Goal: Transaction & Acquisition: Download file/media

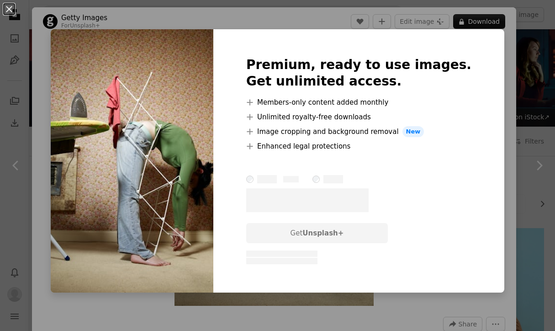
scroll to position [436, 0]
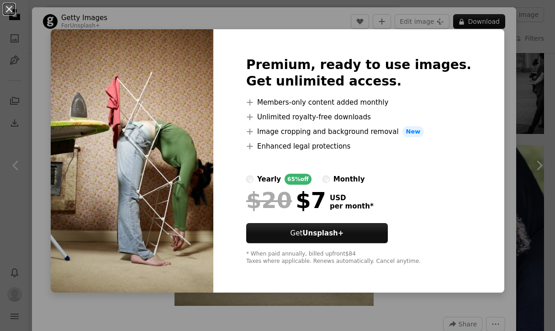
click at [499, 107] on div "An X shape Premium, ready to use images. Get unlimited access. A plus sign Memb…" at bounding box center [277, 165] width 555 height 331
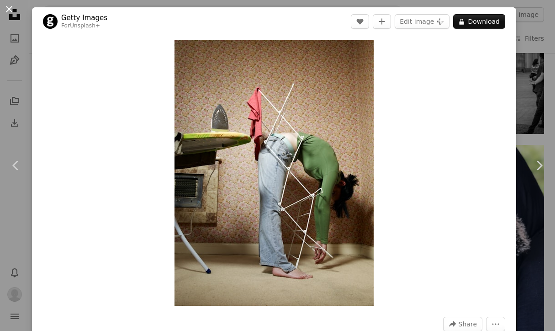
click at [6, 9] on button "An X shape" at bounding box center [9, 9] width 11 height 11
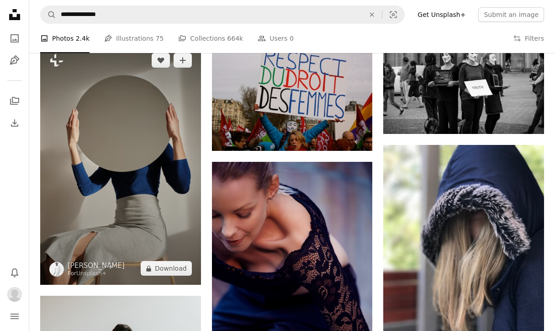
click at [129, 136] on img at bounding box center [120, 164] width 161 height 241
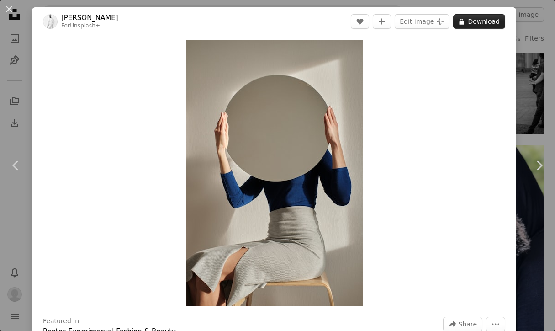
click at [482, 21] on button "A lock Download" at bounding box center [479, 21] width 52 height 15
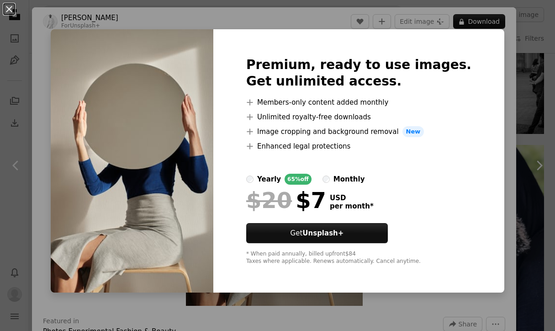
click at [491, 54] on div "An X shape Premium, ready to use images. Get unlimited access. A plus sign Memb…" at bounding box center [277, 165] width 555 height 331
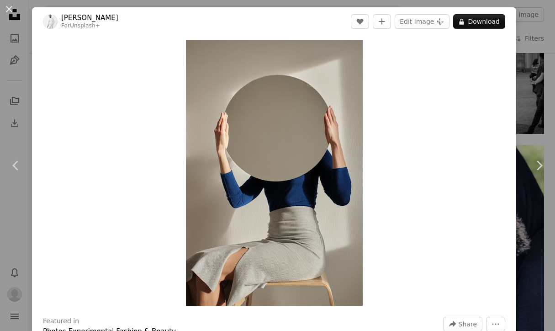
click at [540, 34] on div "An X shape Chevron left Chevron right [PERSON_NAME] For Unsplash+ A heart A plu…" at bounding box center [277, 165] width 555 height 331
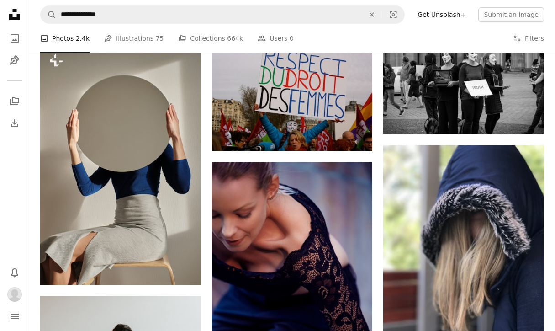
click at [441, 14] on link "Get Unsplash+" at bounding box center [441, 14] width 59 height 15
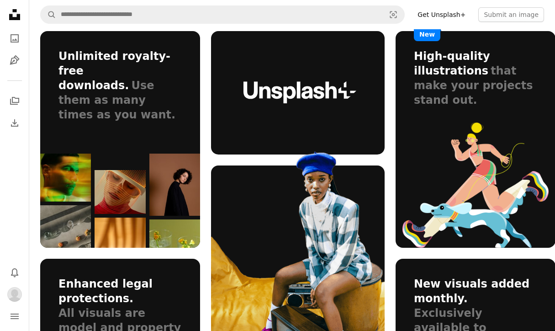
scroll to position [615, 0]
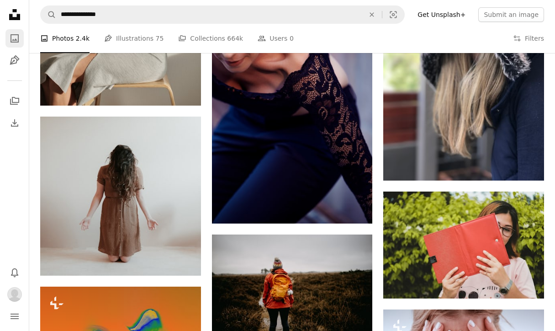
scroll to position [436, 0]
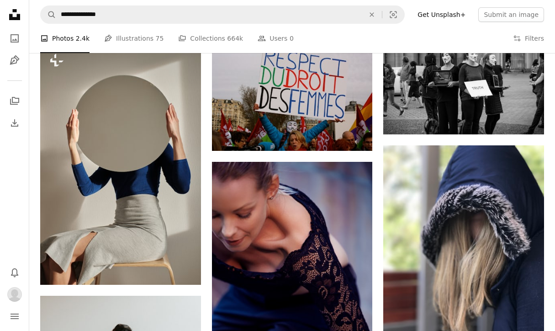
click at [65, 37] on li "A photo Photos 2.4k" at bounding box center [64, 38] width 49 height 29
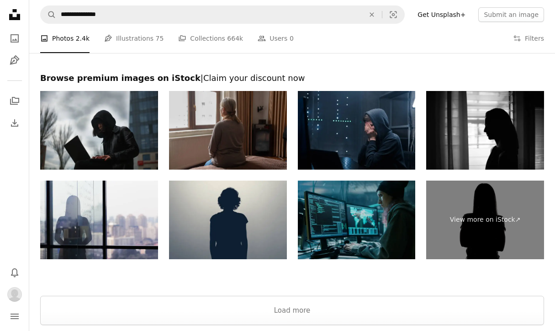
scroll to position [1842, 0]
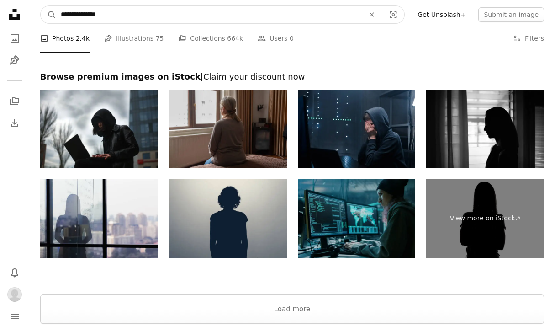
click at [136, 15] on input "**********" at bounding box center [208, 14] width 305 height 17
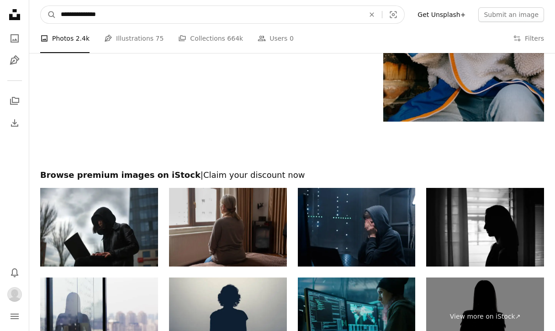
scroll to position [1743, 0]
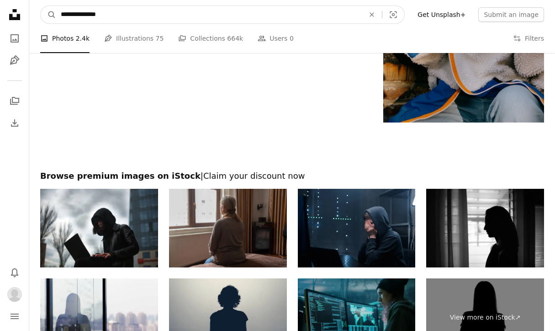
drag, startPoint x: 129, startPoint y: 15, endPoint x: 98, endPoint y: 15, distance: 31.1
click at [98, 15] on input "**********" at bounding box center [208, 14] width 305 height 17
type input "*********"
click at [48, 15] on button "A magnifying glass" at bounding box center [49, 14] width 16 height 17
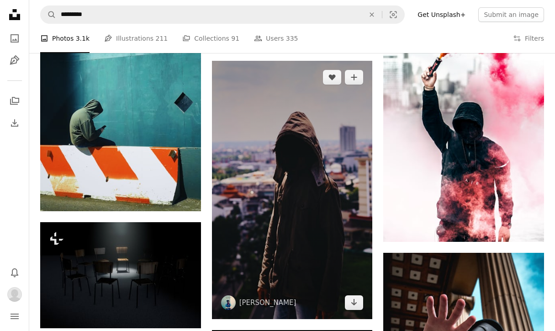
scroll to position [1273, 0]
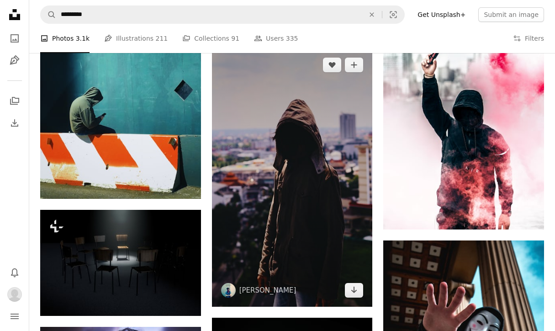
click at [305, 129] on img at bounding box center [292, 177] width 161 height 258
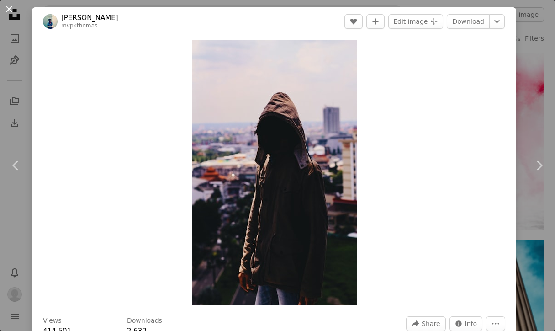
click at [8, 11] on button "An X shape" at bounding box center [9, 9] width 11 height 11
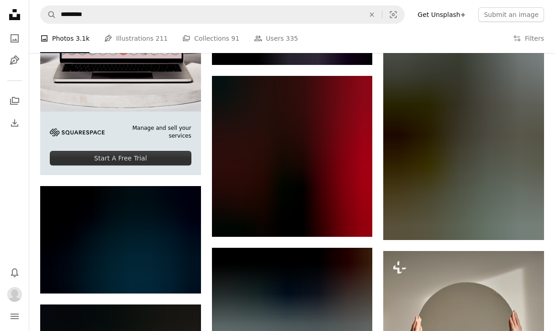
scroll to position [1885, 0]
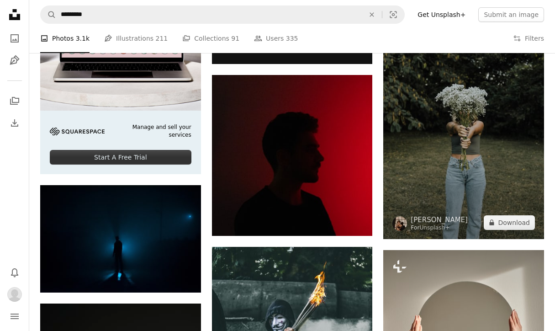
click at [450, 129] on img at bounding box center [463, 118] width 161 height 241
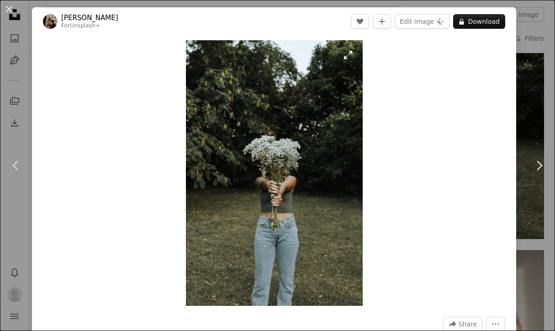
click at [263, 181] on img "Zoom in on this image" at bounding box center [274, 172] width 177 height 265
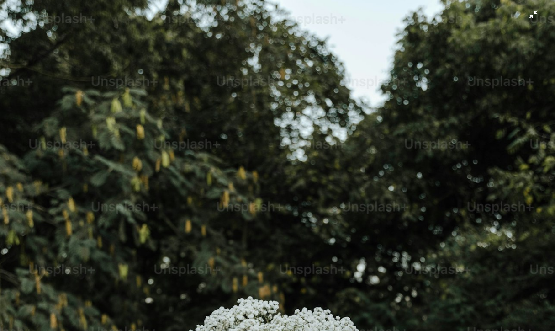
scroll to position [252, 0]
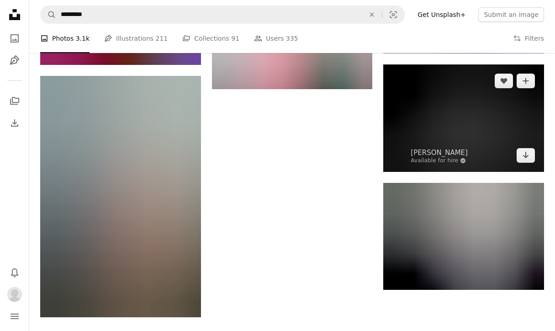
scroll to position [2559, 0]
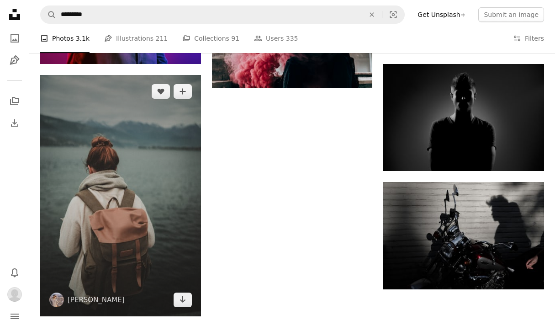
click at [141, 190] on img at bounding box center [120, 195] width 161 height 241
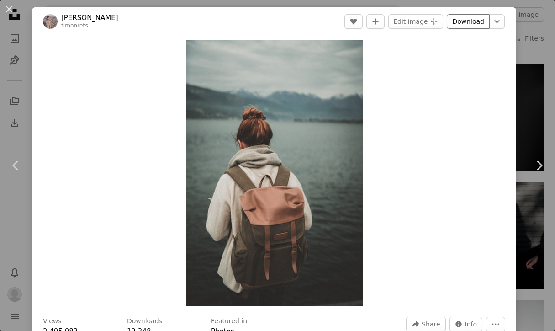
click at [474, 18] on link "Download" at bounding box center [468, 21] width 43 height 15
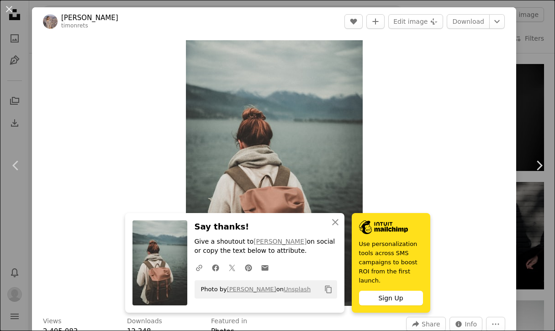
click at [395, 95] on div "Zoom in" at bounding box center [274, 173] width 484 height 274
click at [327, 288] on icon "Copy to clipboard" at bounding box center [328, 289] width 6 height 8
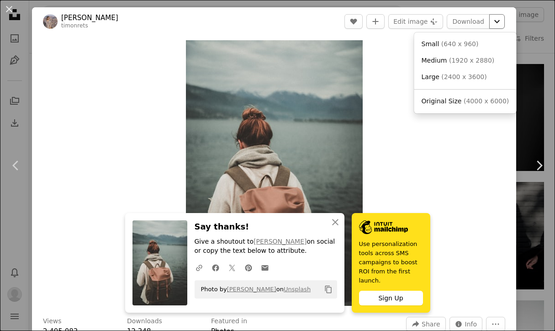
click at [504, 22] on icon "Chevron down" at bounding box center [497, 21] width 15 height 11
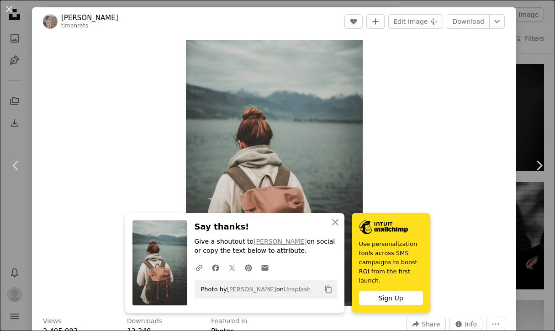
click at [431, 143] on dialog "An X shape Chevron left Chevron right An X shape Close Say thanks! Give a shout…" at bounding box center [277, 165] width 555 height 331
click at [198, 267] on icon "A URL sharing icon (chains)" at bounding box center [199, 267] width 8 height 8
click at [328, 291] on icon "Copy content" at bounding box center [328, 289] width 8 height 8
click at [14, 226] on div "An X shape Chevron left Chevron right An X shape Close Say thanks! Give a shout…" at bounding box center [277, 165] width 555 height 331
